Goal: Information Seeking & Learning: Learn about a topic

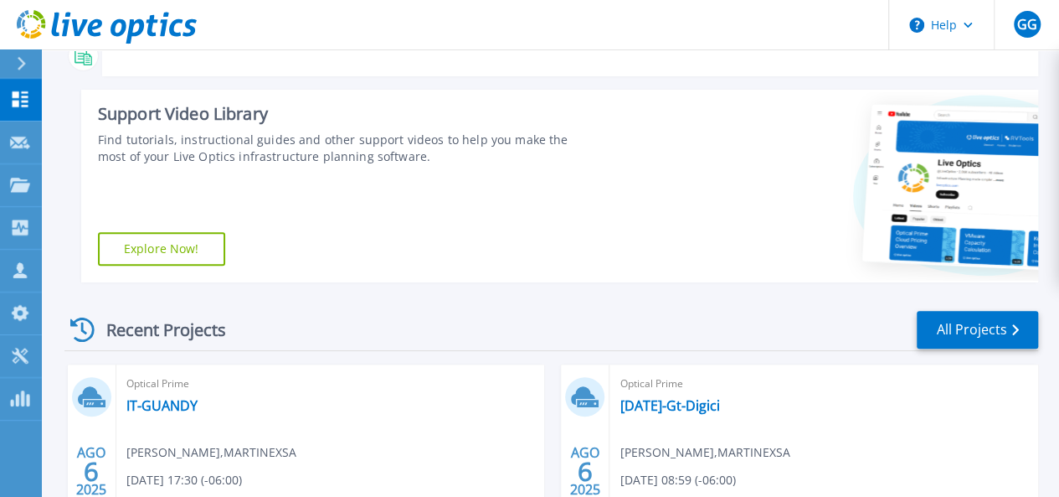
scroll to position [371, 0]
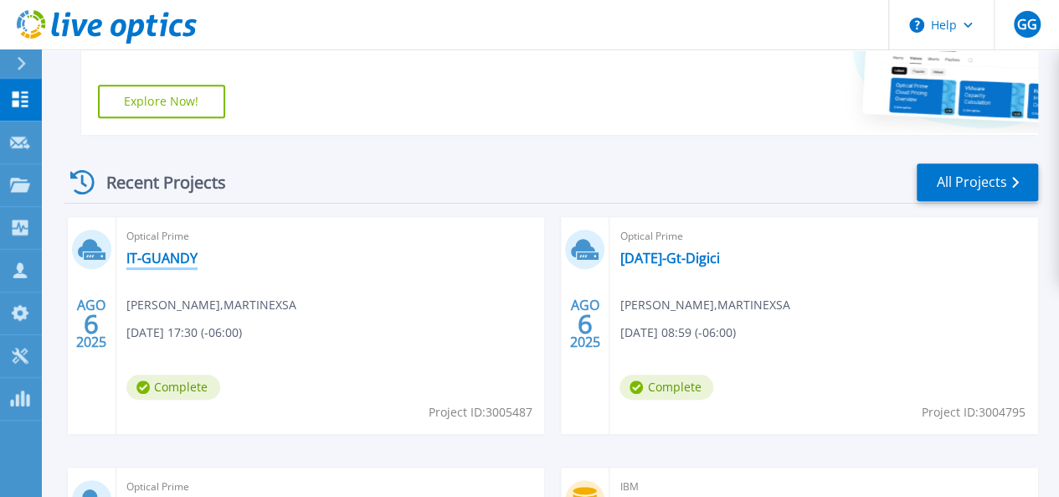
click at [181, 253] on link "IT-GUANDY" at bounding box center [161, 258] width 71 height 17
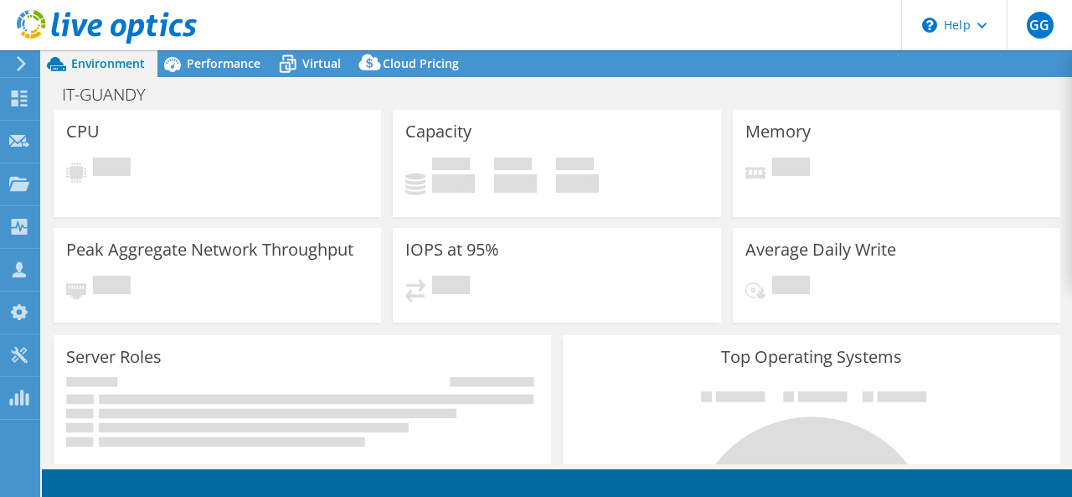
select select "USD"
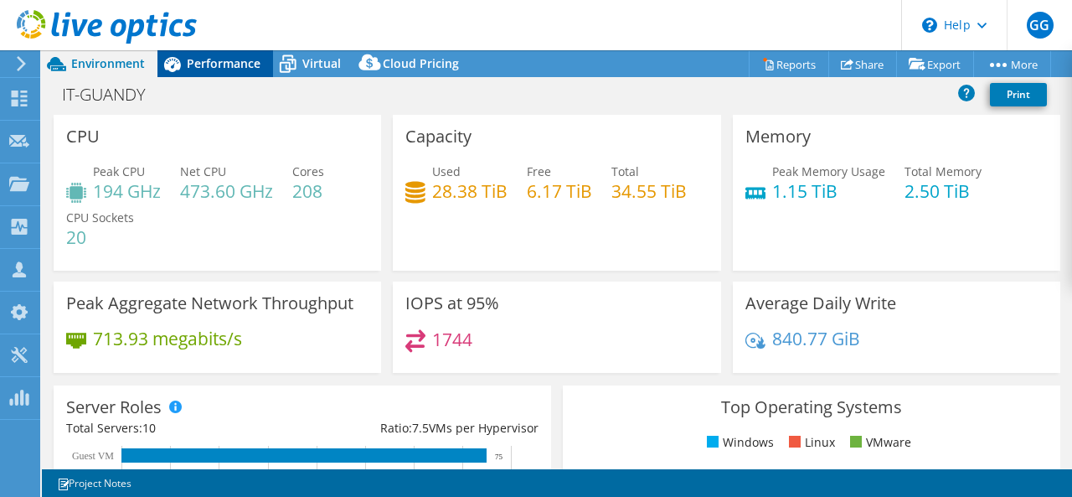
click at [206, 59] on span "Performance" at bounding box center [224, 63] width 74 height 16
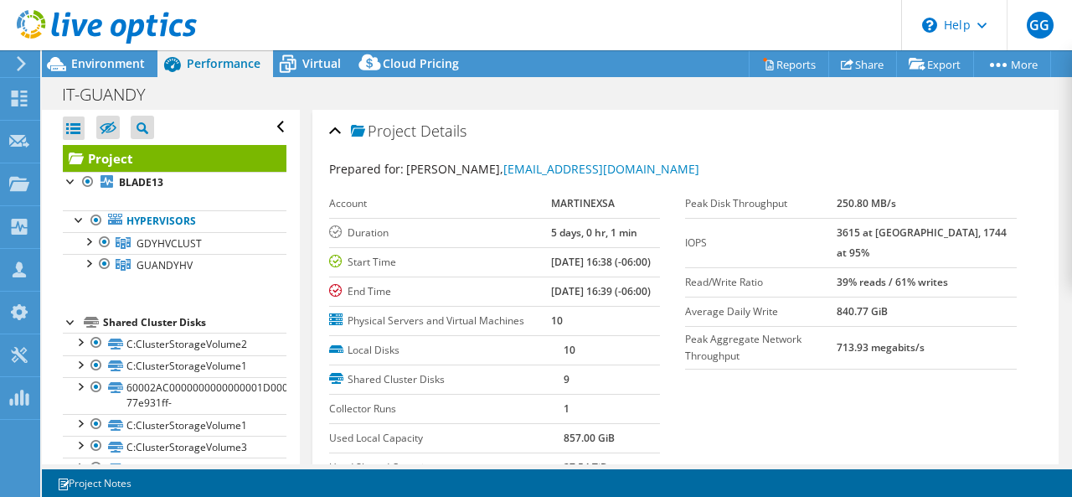
scroll to position [46, 0]
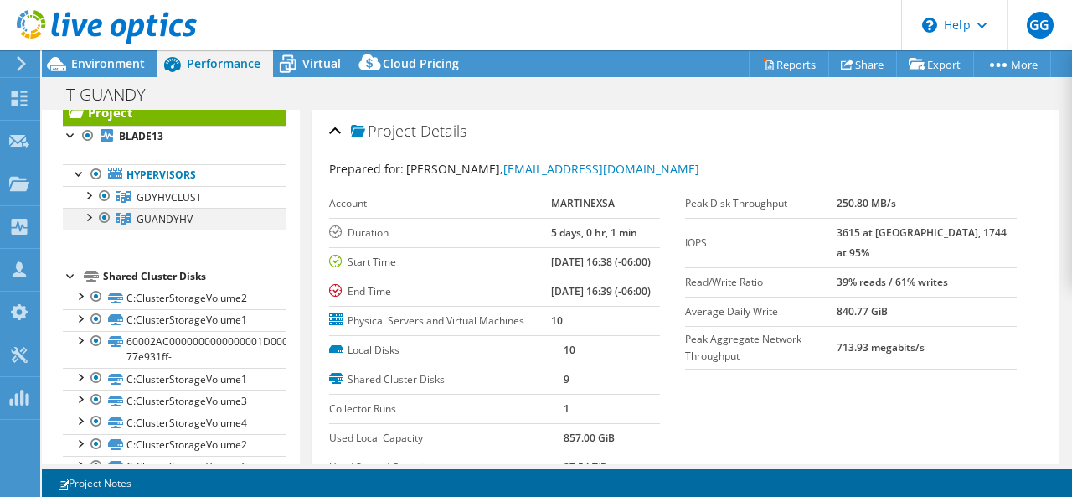
click at [90, 217] on div at bounding box center [88, 216] width 17 height 17
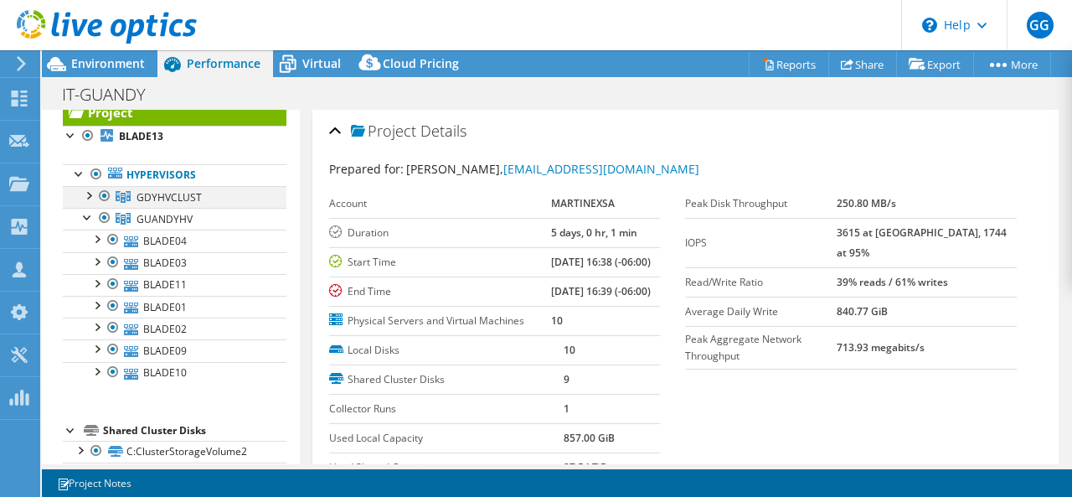
click at [88, 192] on div at bounding box center [88, 194] width 17 height 17
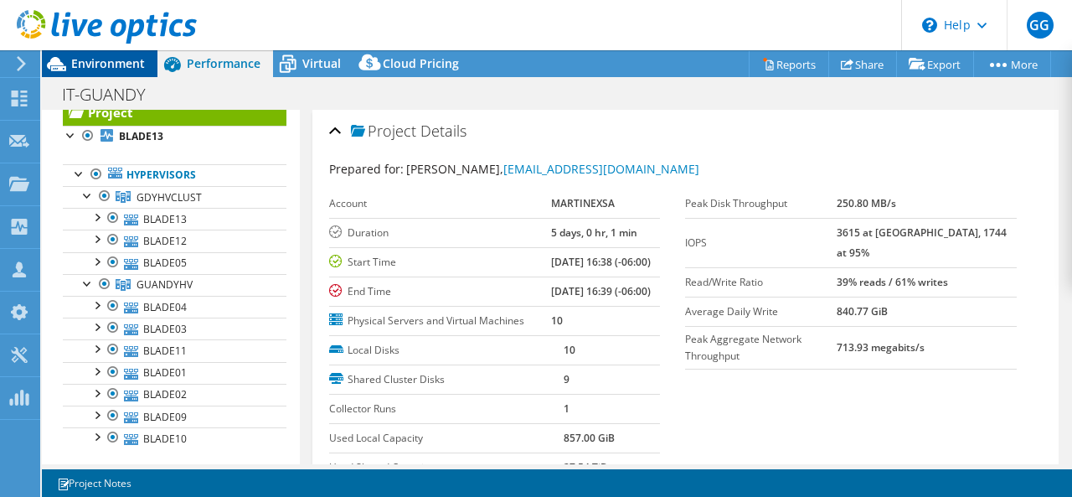
click at [139, 63] on span "Environment" at bounding box center [108, 63] width 74 height 16
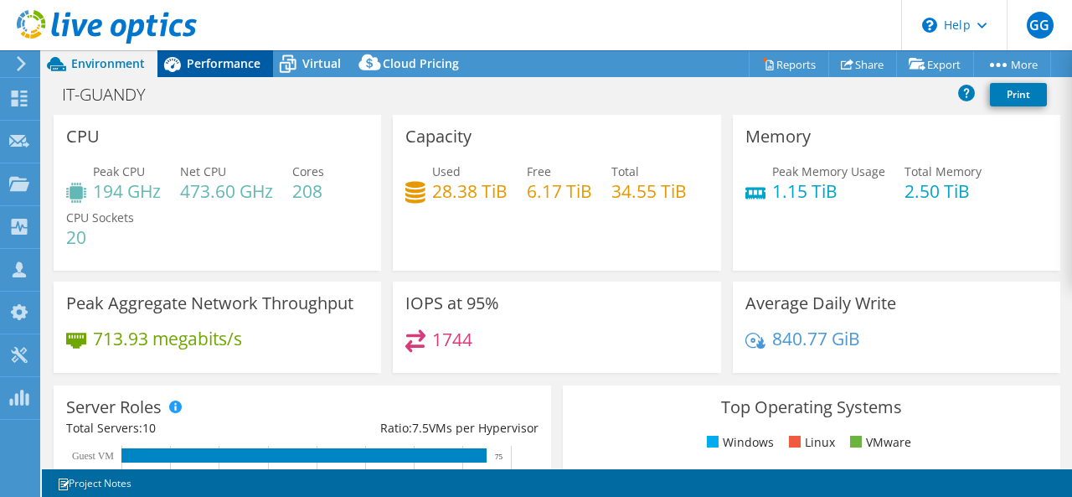
click at [248, 69] on span "Performance" at bounding box center [224, 63] width 74 height 16
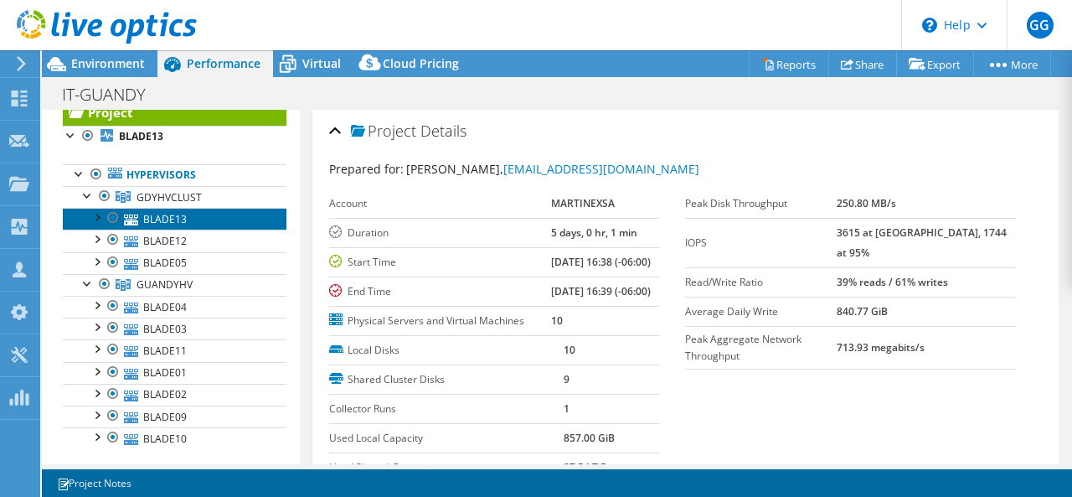
click at [171, 216] on link "BLADE13" at bounding box center [175, 219] width 224 height 22
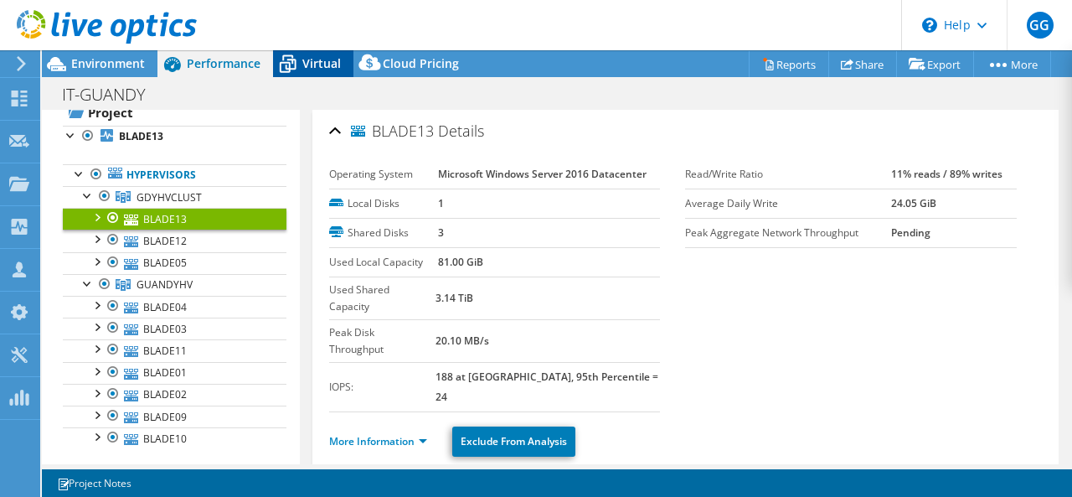
click at [308, 64] on span "Virtual" at bounding box center [321, 63] width 39 height 16
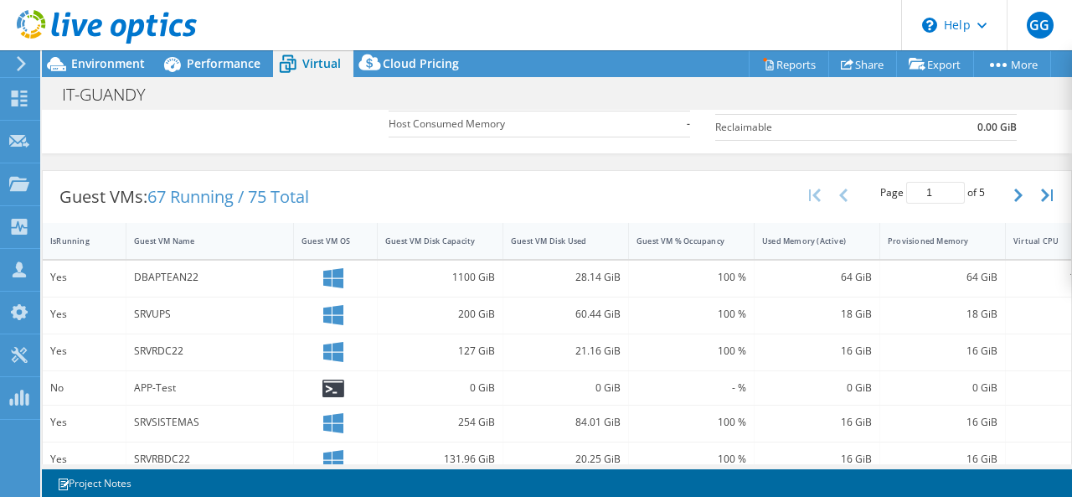
scroll to position [267, 0]
click at [124, 68] on span "Environment" at bounding box center [108, 63] width 74 height 16
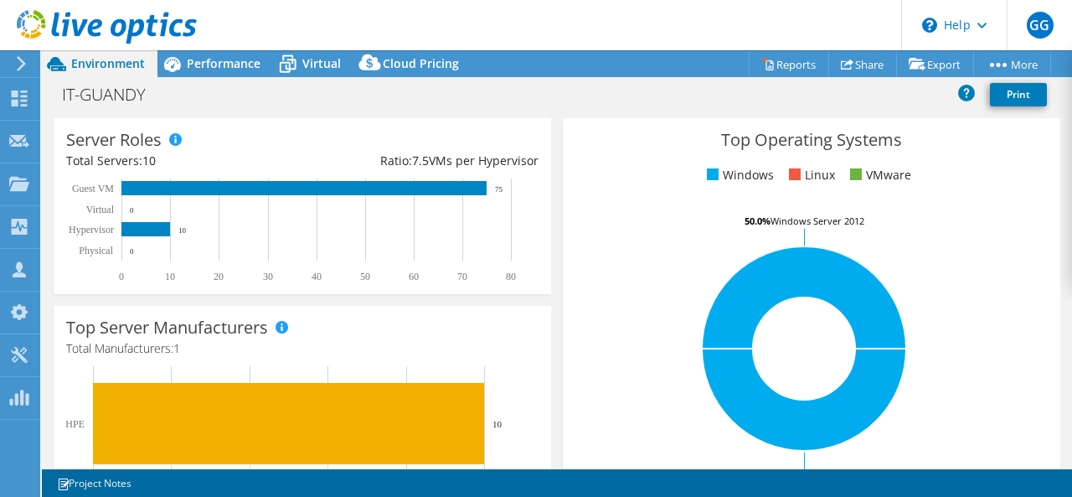
scroll to position [0, 0]
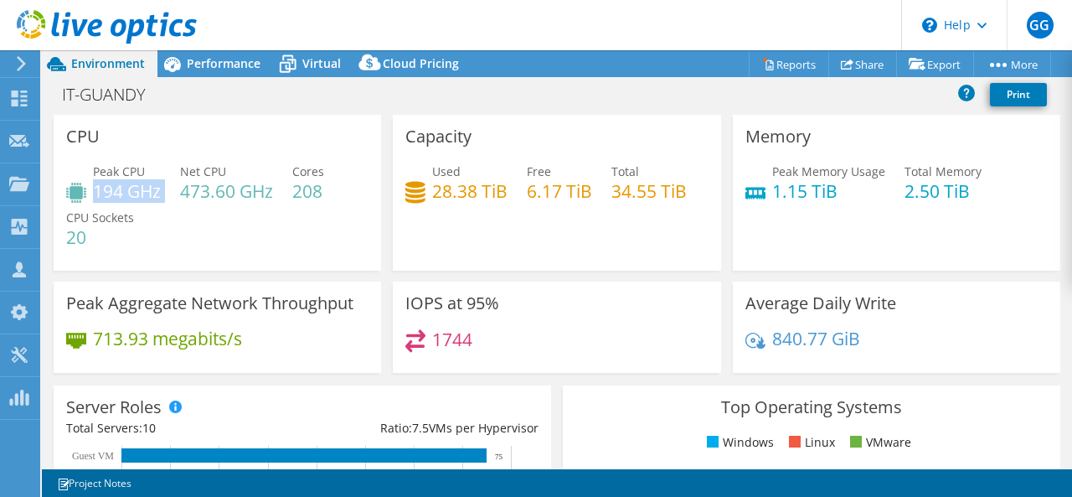
drag, startPoint x: 97, startPoint y: 192, endPoint x: 162, endPoint y: 190, distance: 64.5
click at [162, 190] on div "Peak CPU 194 GHz Net CPU 473.60 GHz Cores 208 CPU Sockets 20" at bounding box center [217, 212] width 302 height 100
drag, startPoint x: 429, startPoint y: 192, endPoint x: 497, endPoint y: 190, distance: 68.7
click at [497, 190] on h4 "28.38 TiB" at bounding box center [469, 191] width 75 height 18
